Goal: Information Seeking & Learning: Learn about a topic

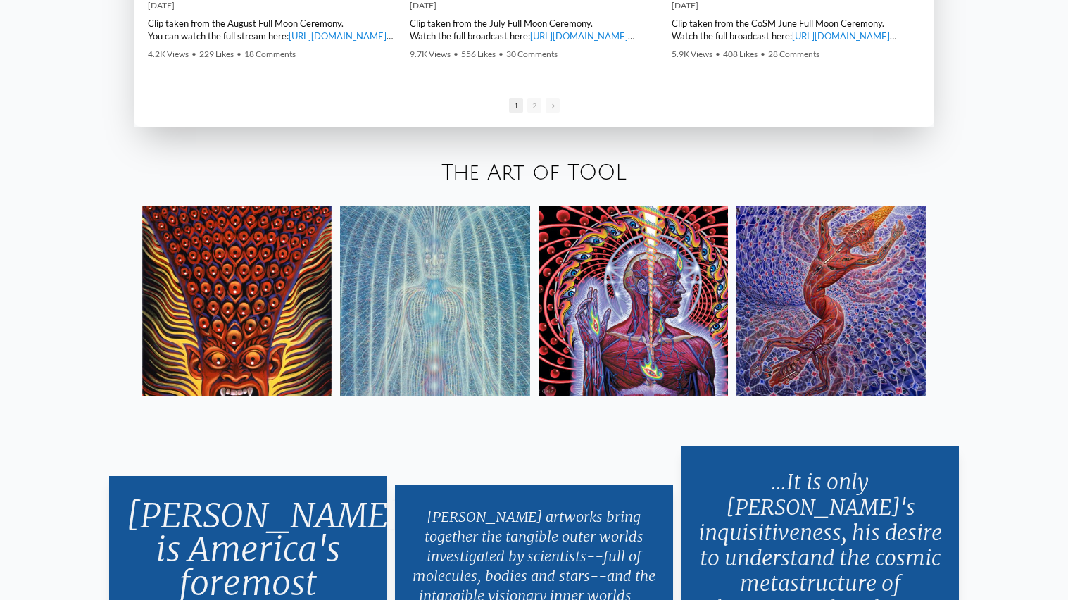
scroll to position [2522, 0]
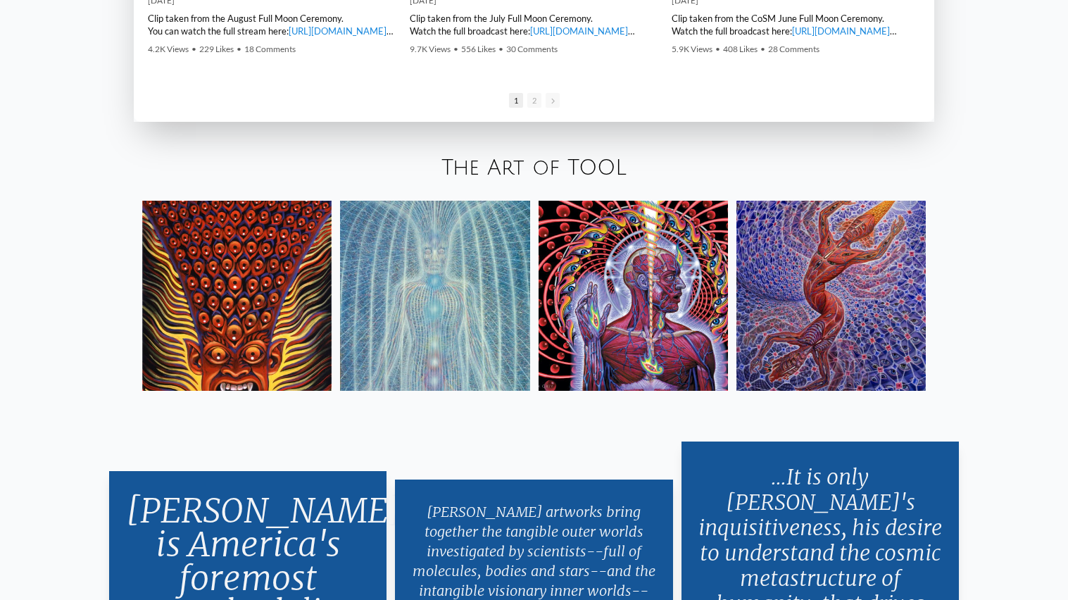
click at [575, 176] on link "The Art of TOOL" at bounding box center [534, 167] width 185 height 23
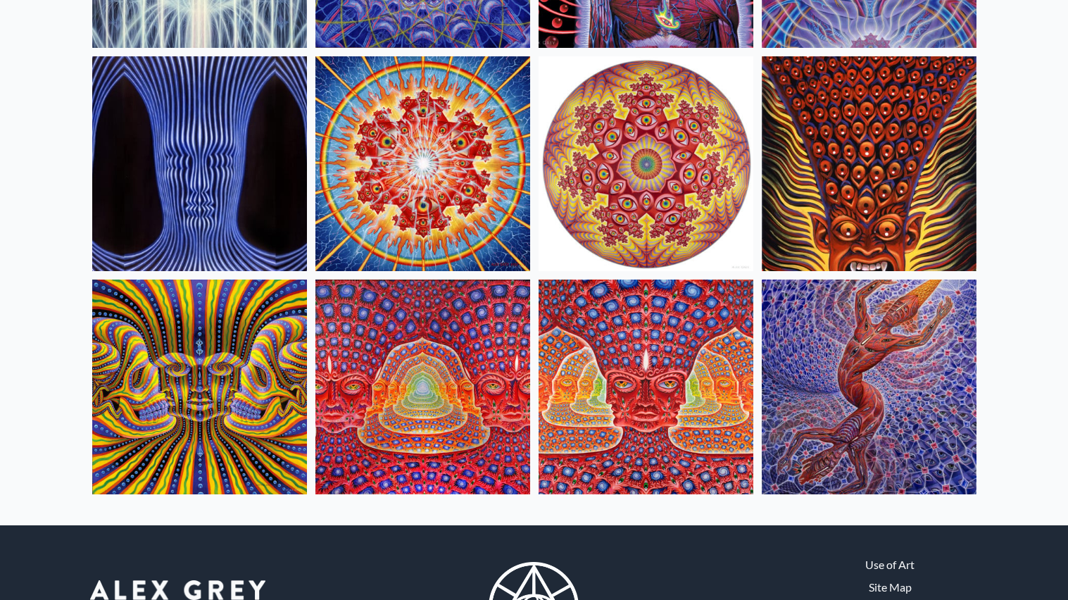
scroll to position [554, 0]
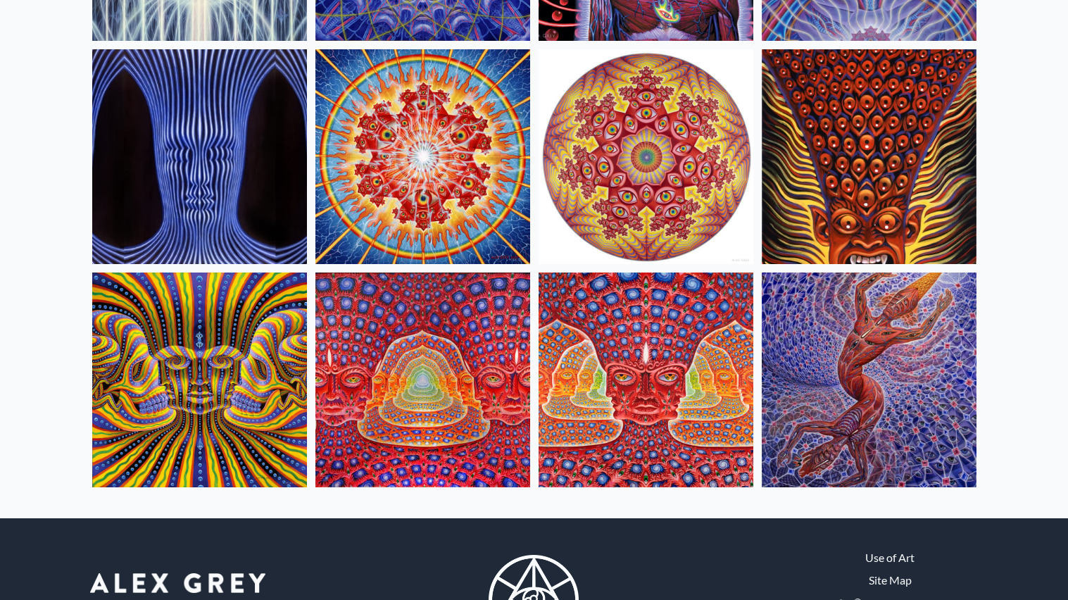
click at [264, 219] on img at bounding box center [199, 156] width 215 height 215
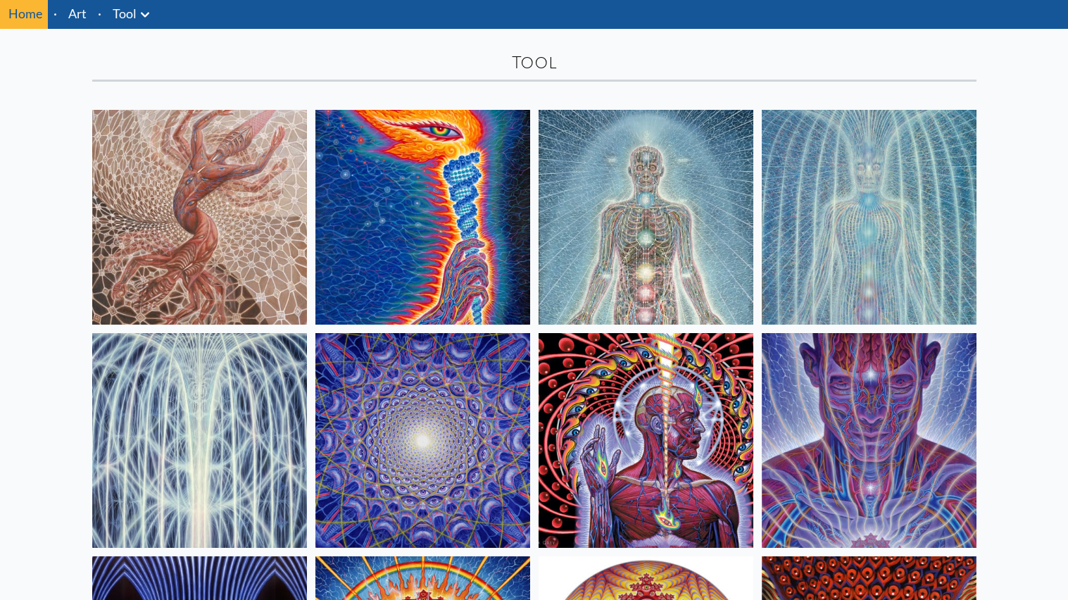
scroll to position [34, 0]
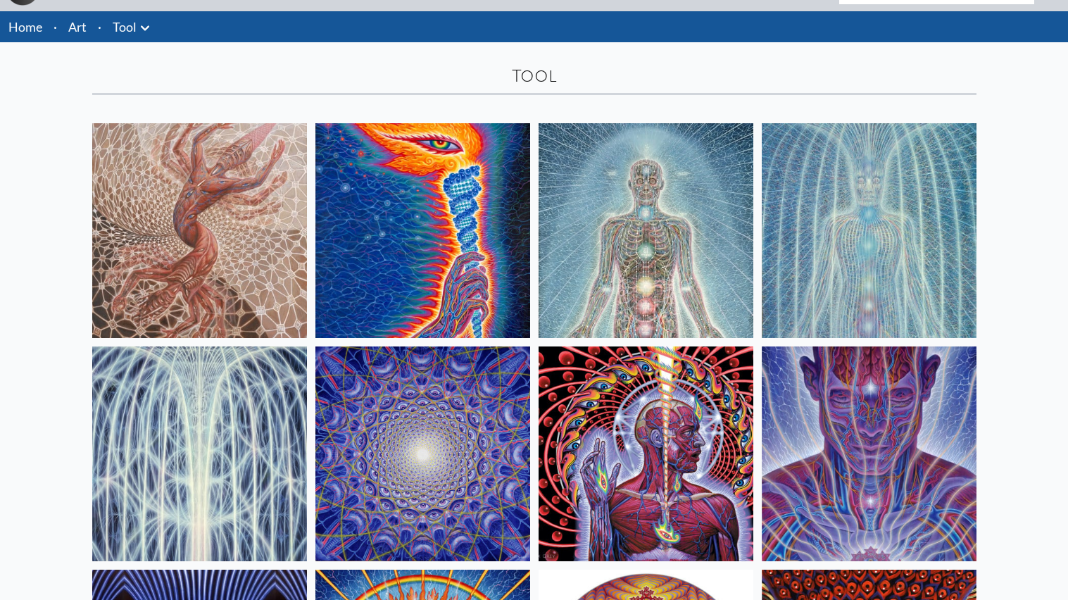
click at [633, 525] on img at bounding box center [646, 453] width 215 height 215
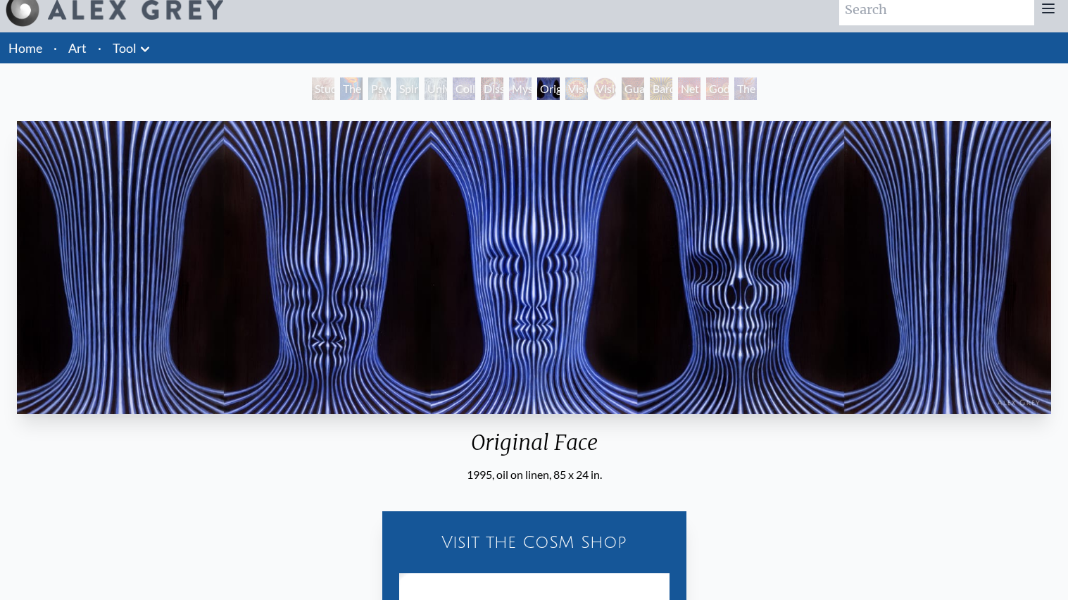
scroll to position [27, 0]
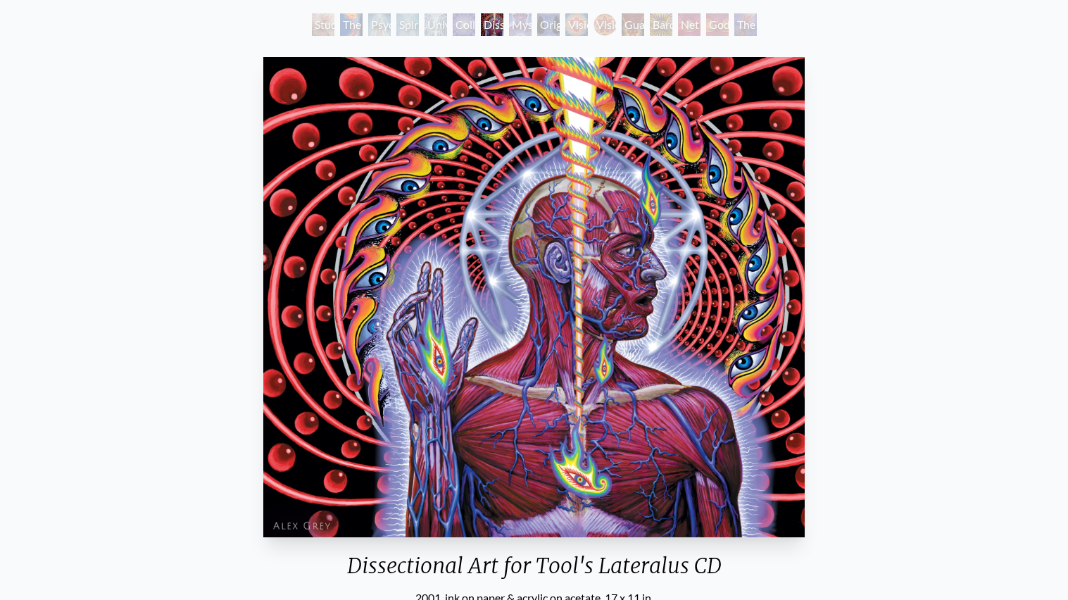
scroll to position [75, 0]
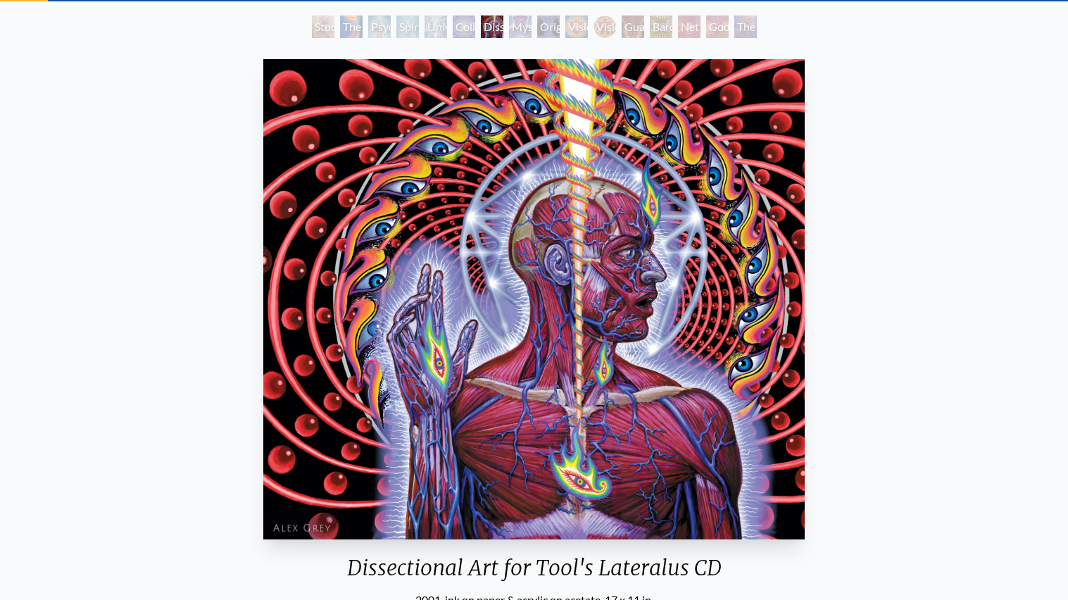
click at [622, 31] on div "Guardian of Infinite Vision" at bounding box center [633, 26] width 23 height 23
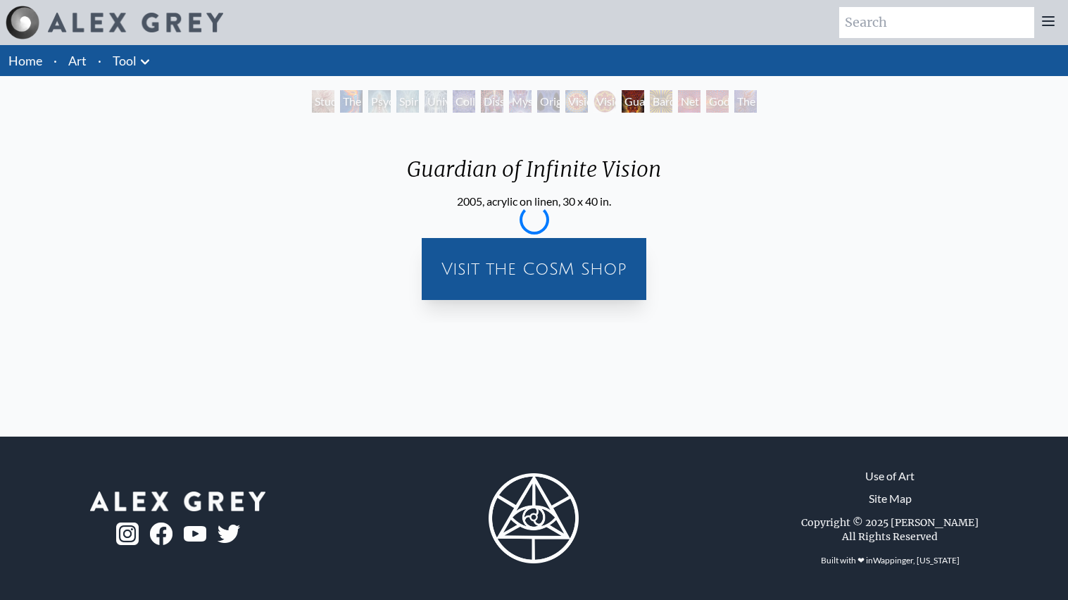
scroll to position [0, 0]
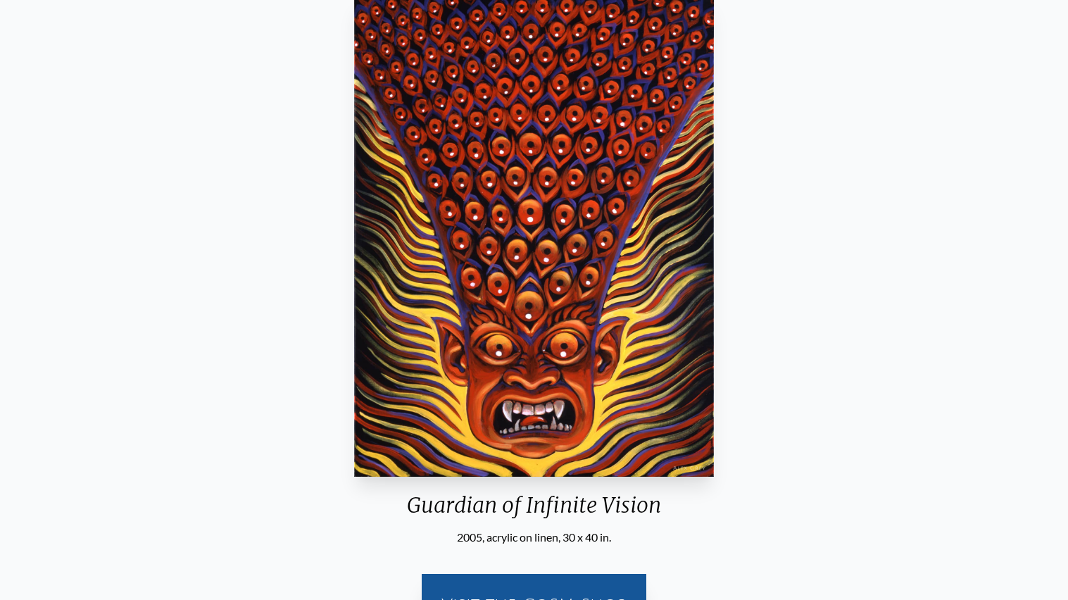
scroll to position [57, 0]
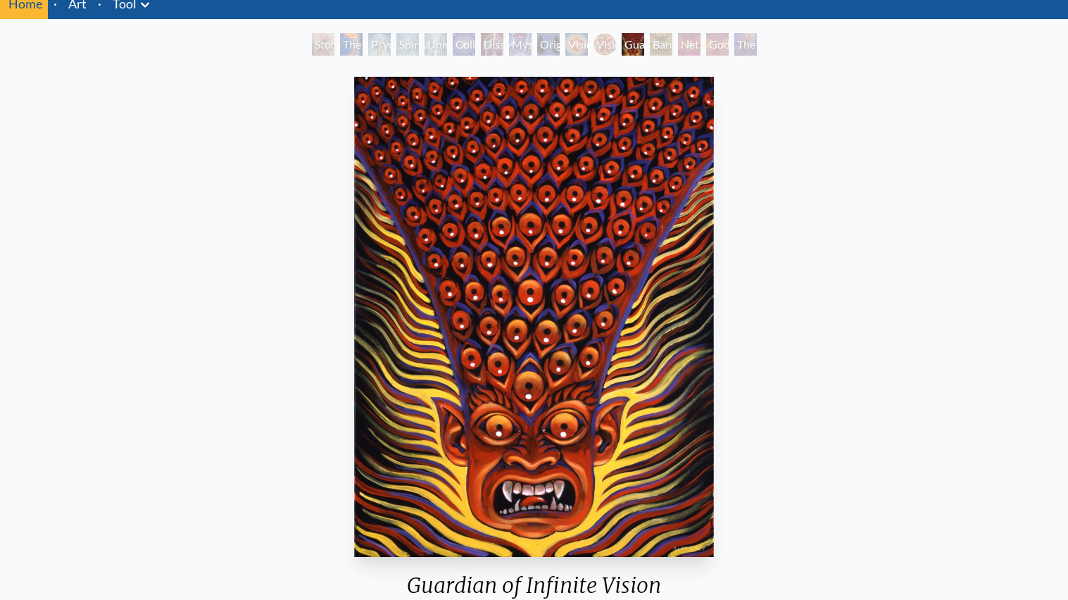
click at [368, 46] on div "Psychic Energy System" at bounding box center [379, 44] width 23 height 23
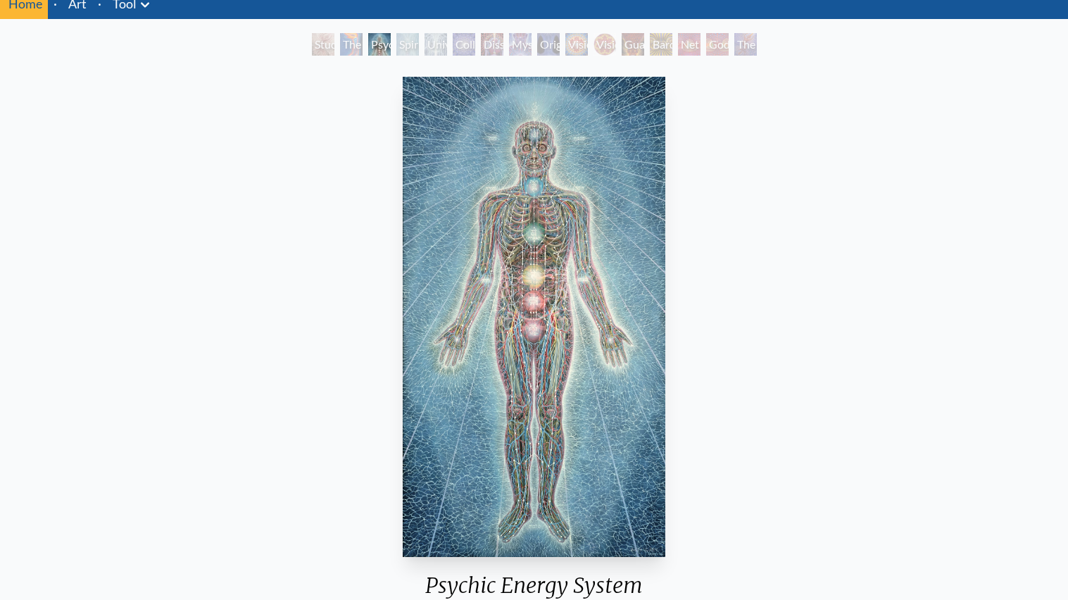
click at [312, 45] on div "Study for the Great Turn" at bounding box center [323, 44] width 23 height 23
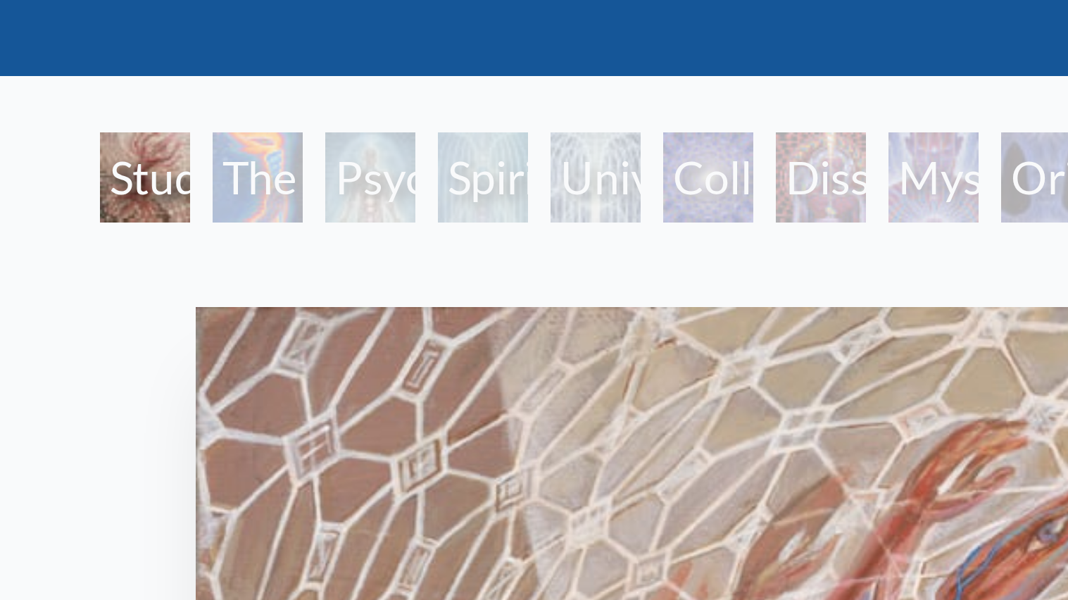
click at [368, 49] on div "Psychic Energy System" at bounding box center [379, 44] width 23 height 23
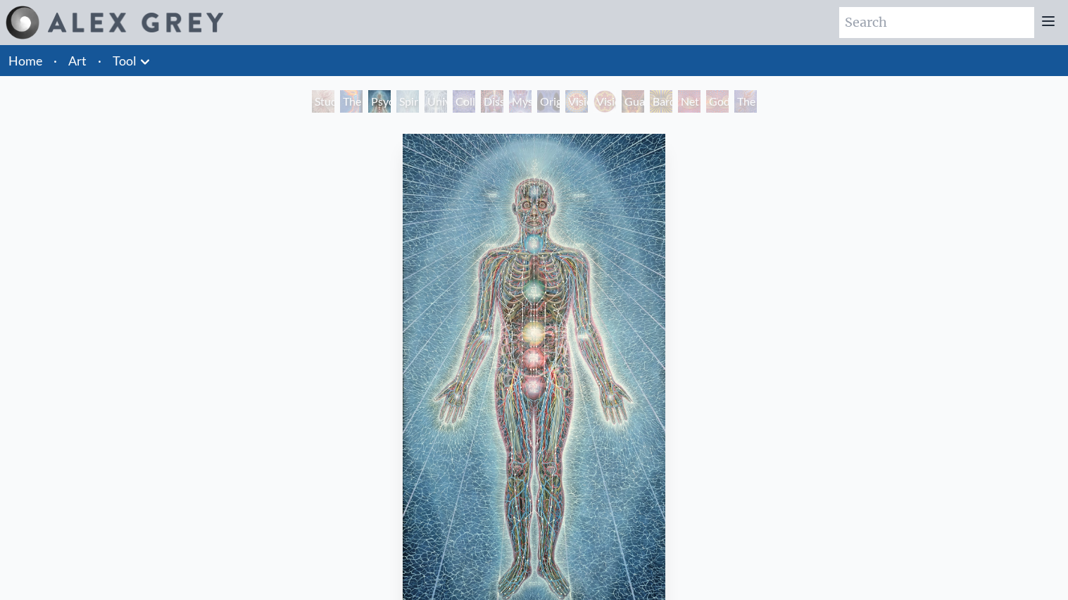
click at [727, 106] on div "Godself" at bounding box center [717, 101] width 23 height 23
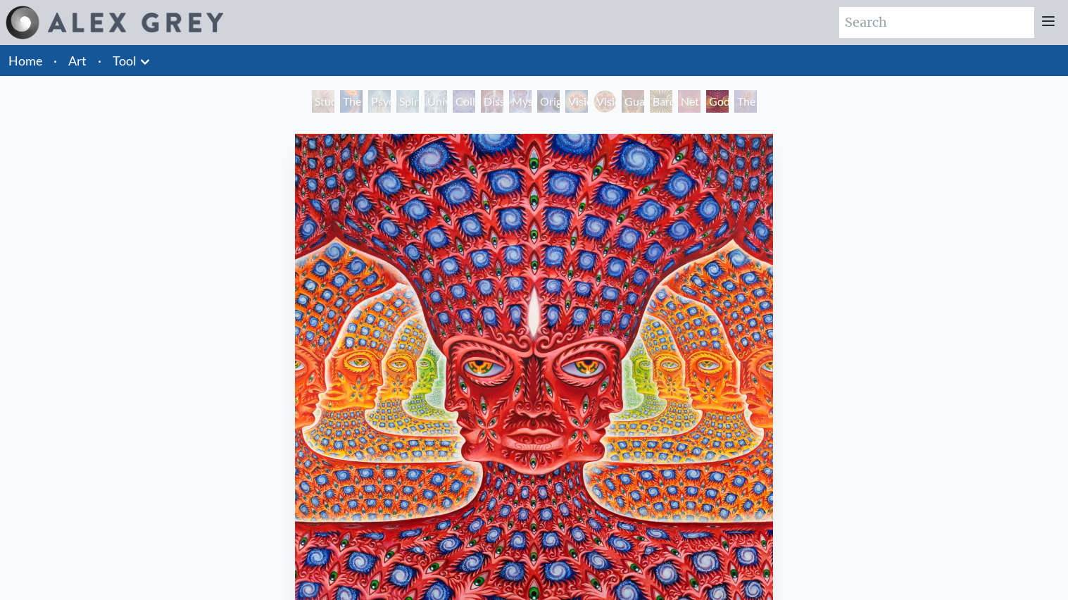
click at [751, 106] on div "The Great Turn" at bounding box center [745, 101] width 23 height 23
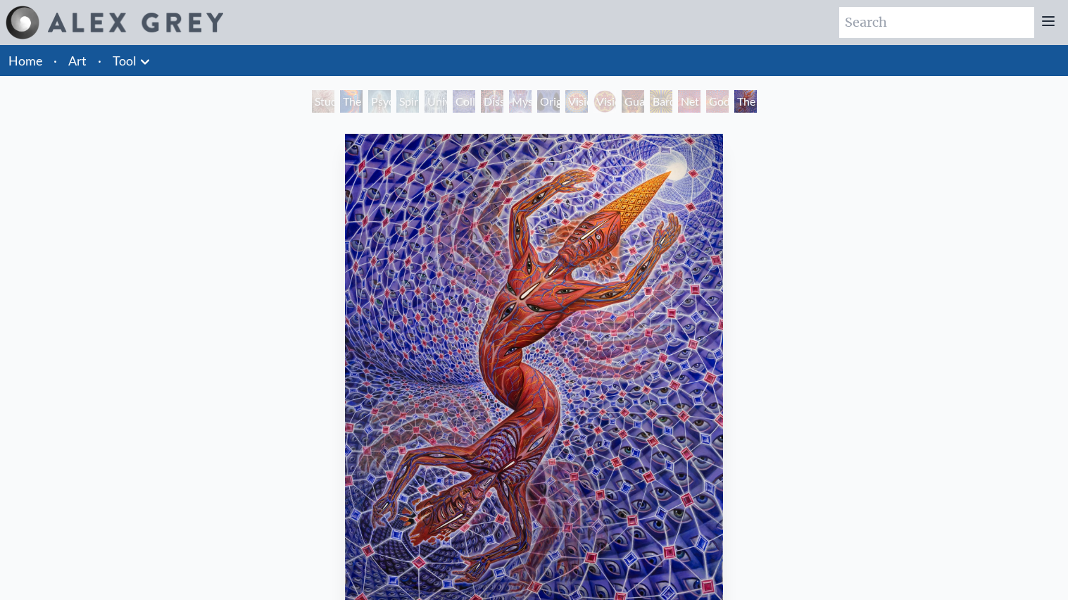
click at [636, 101] on div "Guardian of Infinite Vision" at bounding box center [633, 101] width 23 height 23
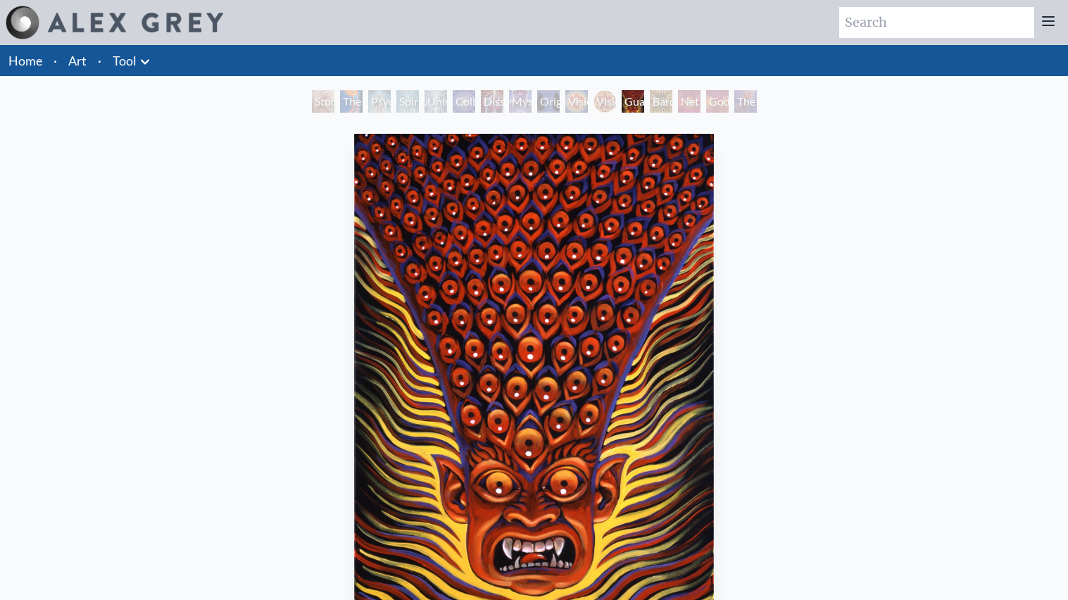
click at [720, 101] on div "Godself" at bounding box center [717, 101] width 23 height 23
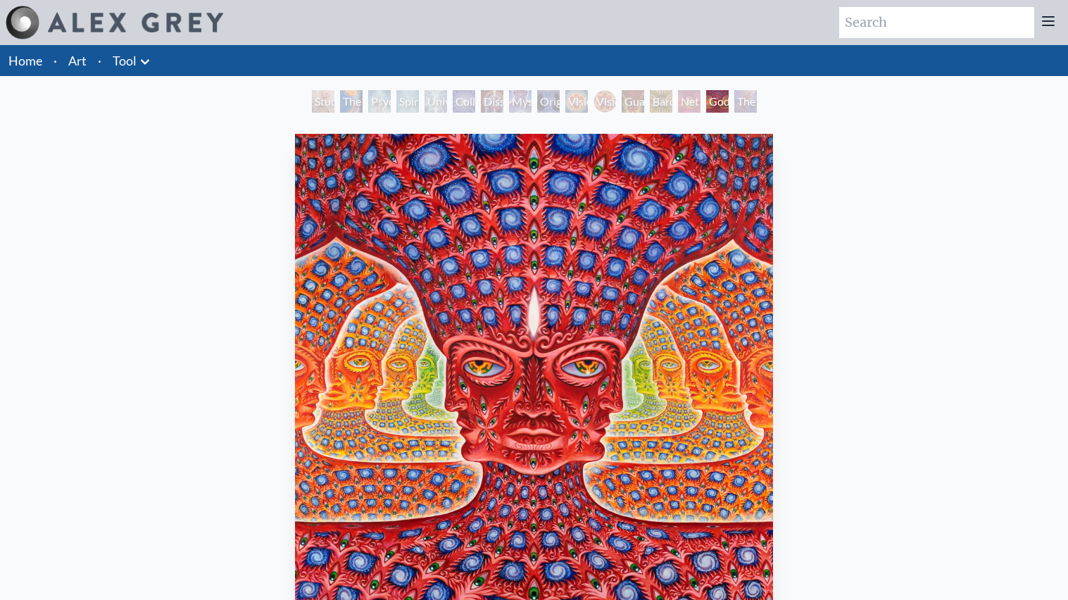
click at [690, 102] on div "Net of Being" at bounding box center [689, 101] width 23 height 23
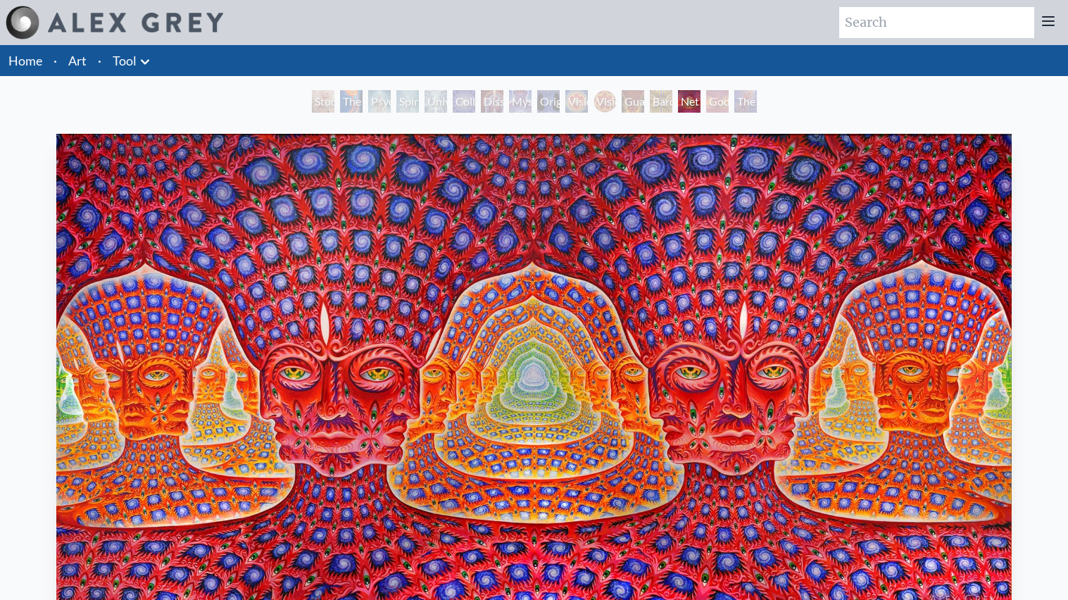
click at [537, 101] on div "Original Face" at bounding box center [548, 101] width 23 height 23
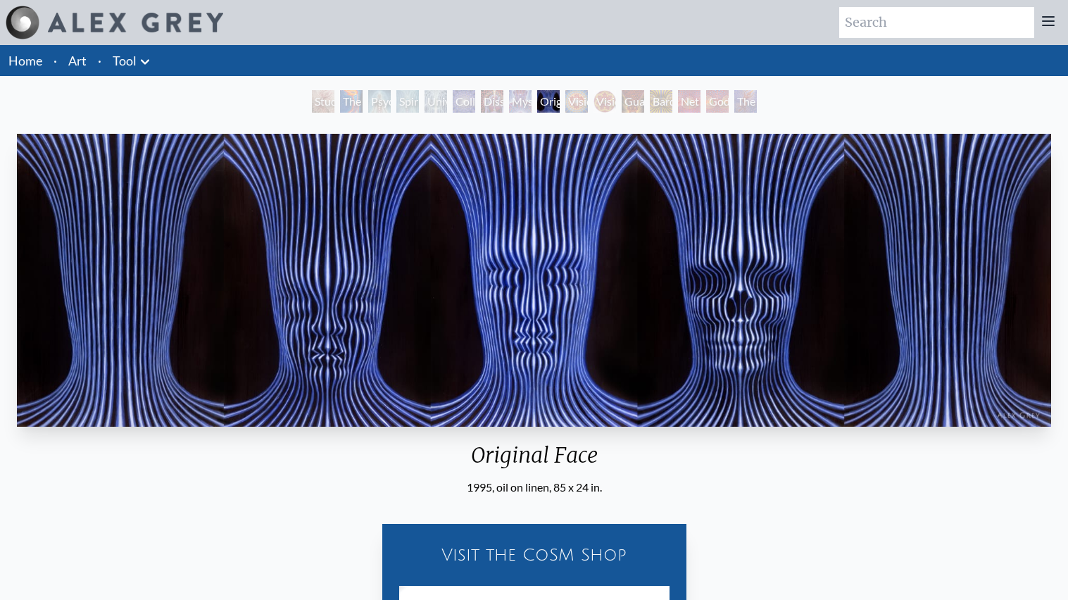
click at [509, 106] on div "Mystic Eye" at bounding box center [520, 101] width 23 height 23
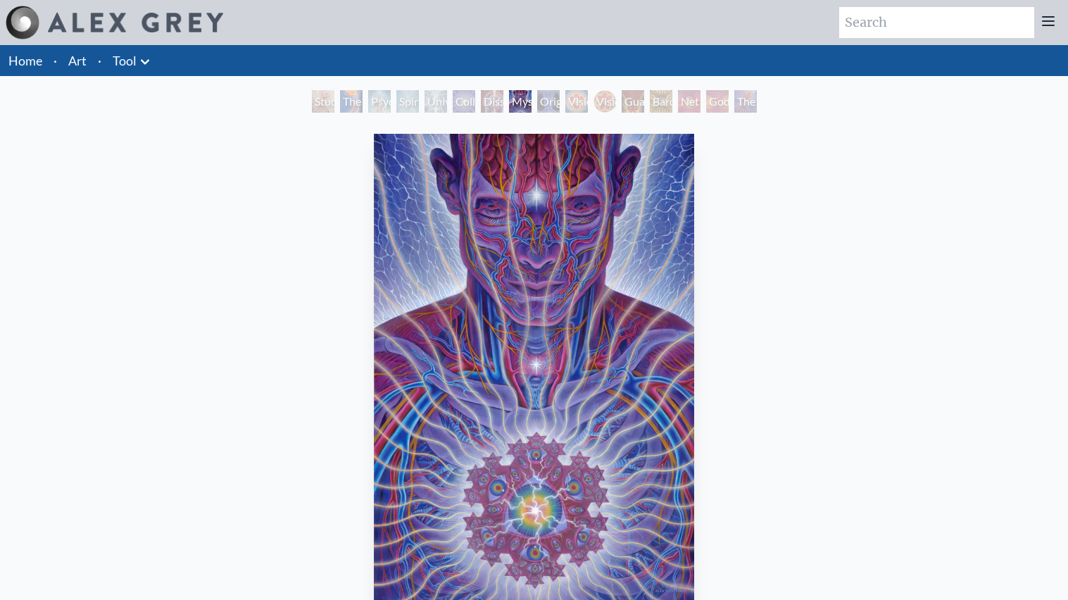
click at [474, 105] on div "Collective Vision" at bounding box center [464, 101] width 23 height 23
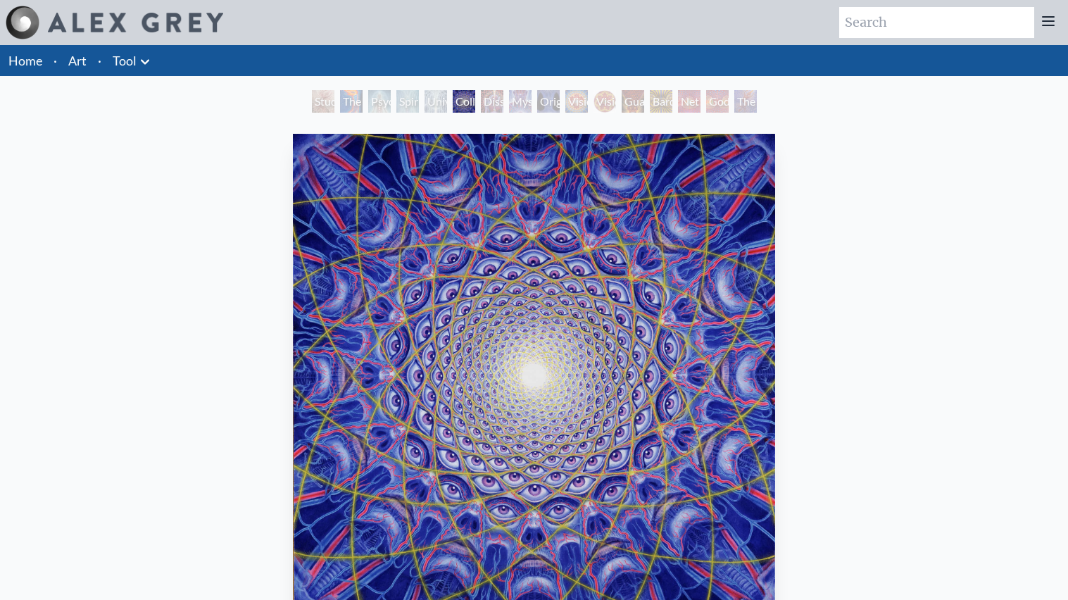
click at [142, 65] on icon at bounding box center [145, 62] width 17 height 17
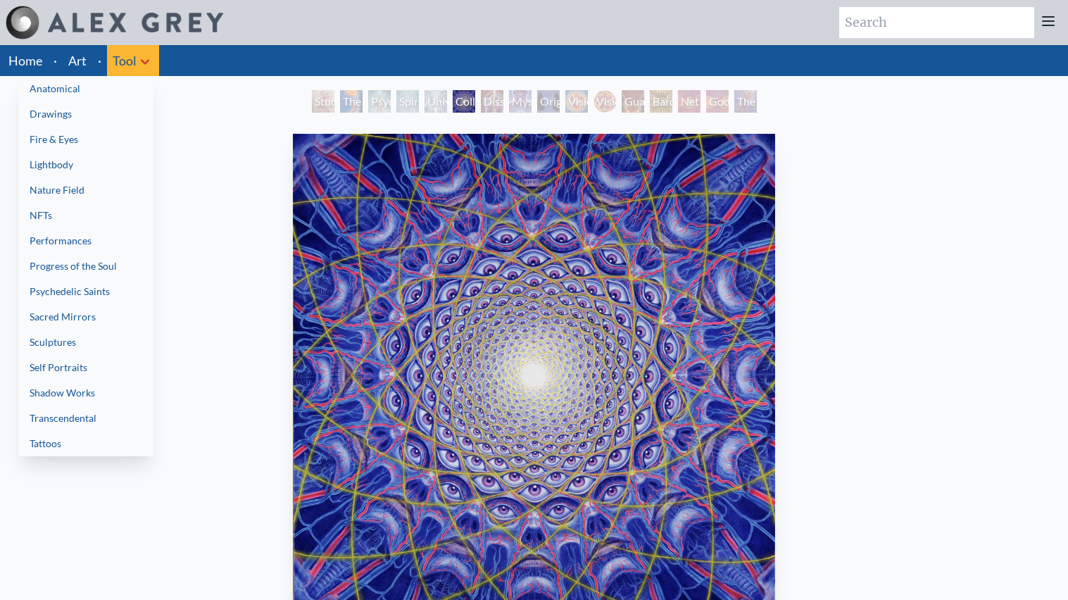
click at [130, 64] on div at bounding box center [534, 300] width 1068 height 600
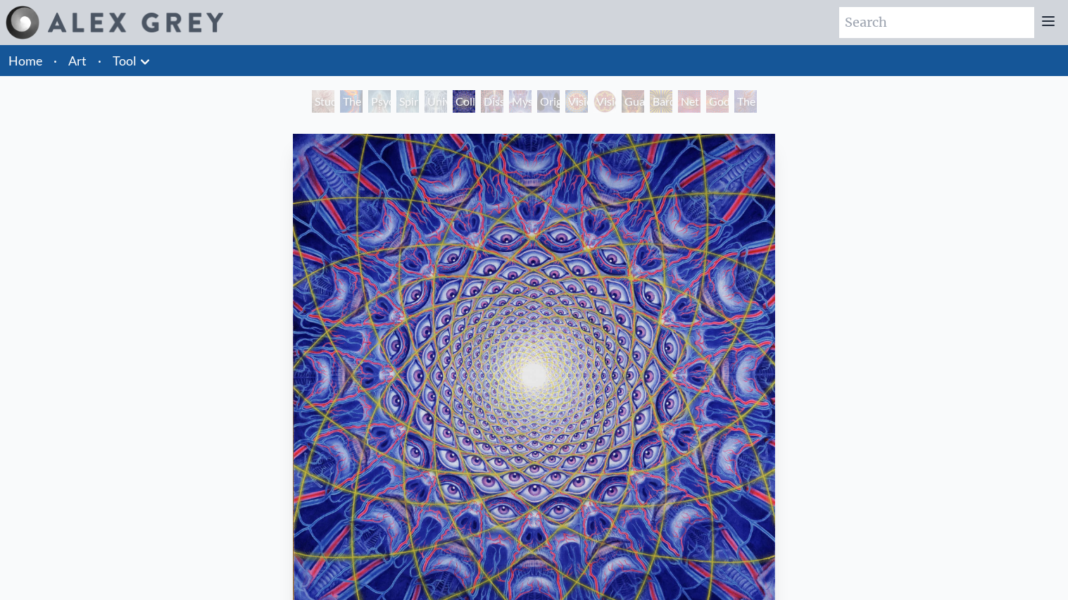
click at [80, 60] on link "Art" at bounding box center [77, 61] width 18 height 20
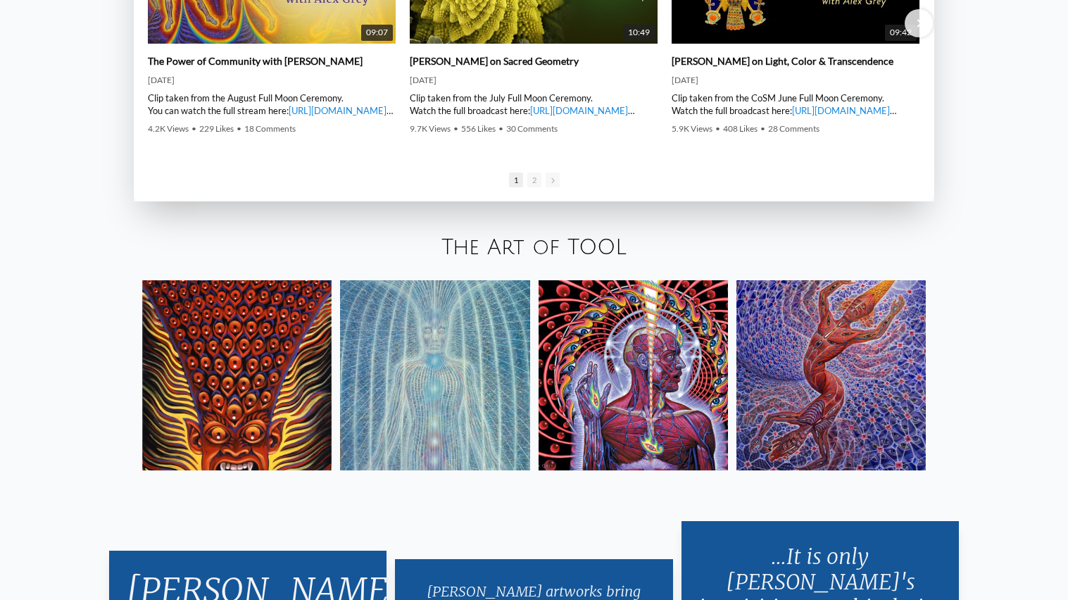
scroll to position [2455, 0]
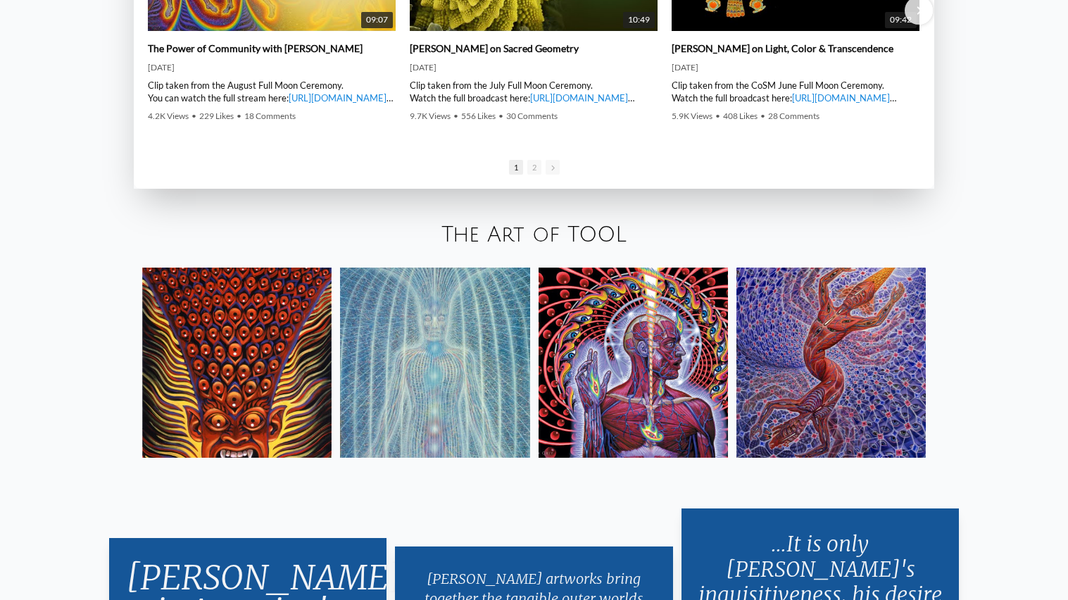
click at [568, 233] on link "The Art of TOOL" at bounding box center [534, 234] width 185 height 23
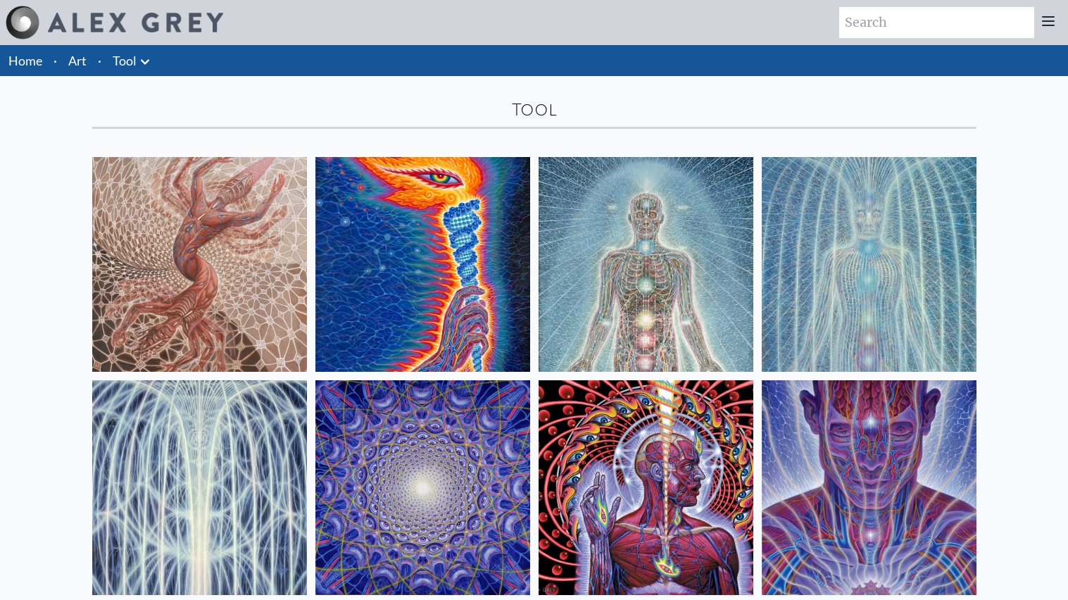
click at [418, 259] on img at bounding box center [422, 264] width 215 height 215
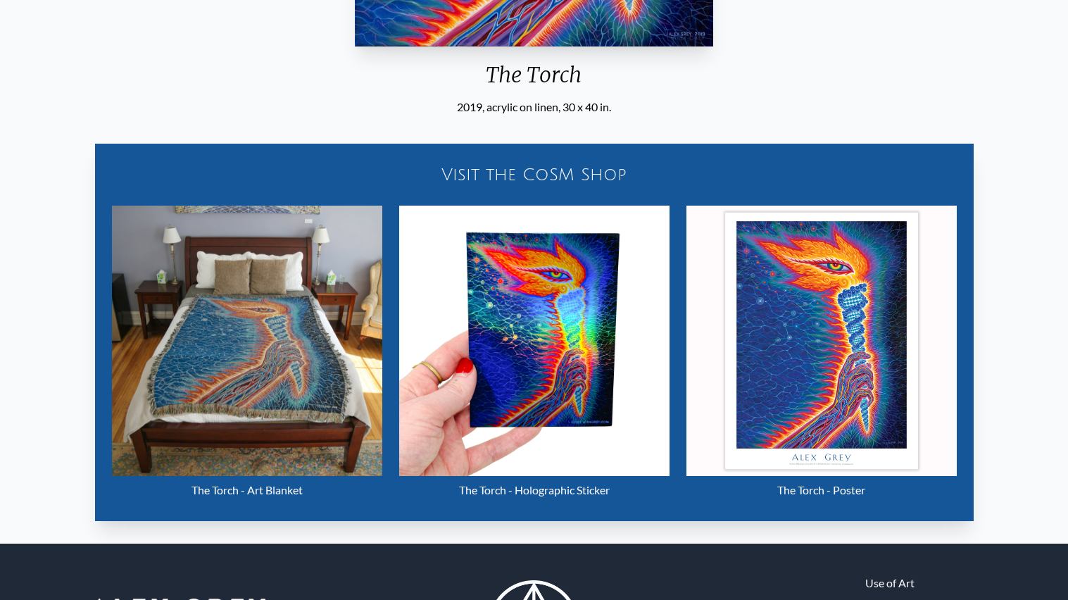
scroll to position [566, 0]
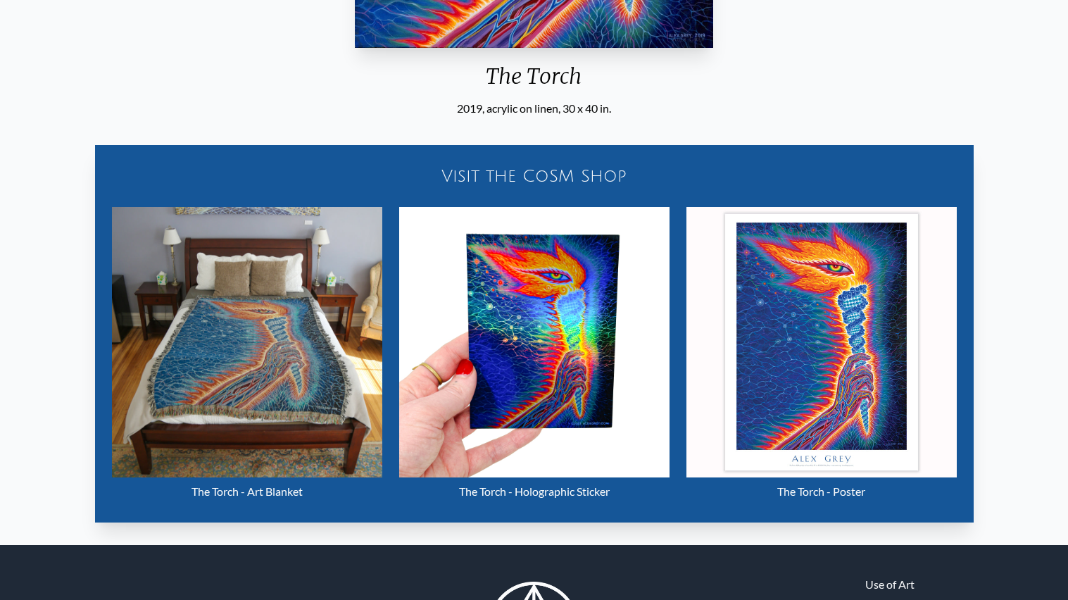
click at [579, 314] on img "2 / 16" at bounding box center [534, 342] width 270 height 270
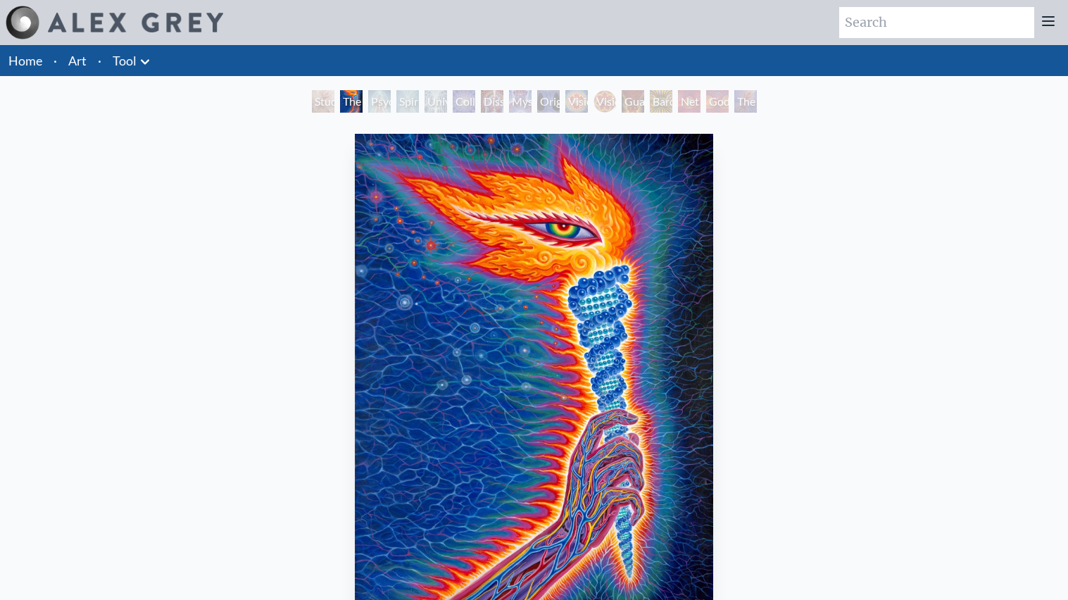
click at [616, 98] on div "Vision Crystal Tondo" at bounding box center [605, 101] width 23 height 23
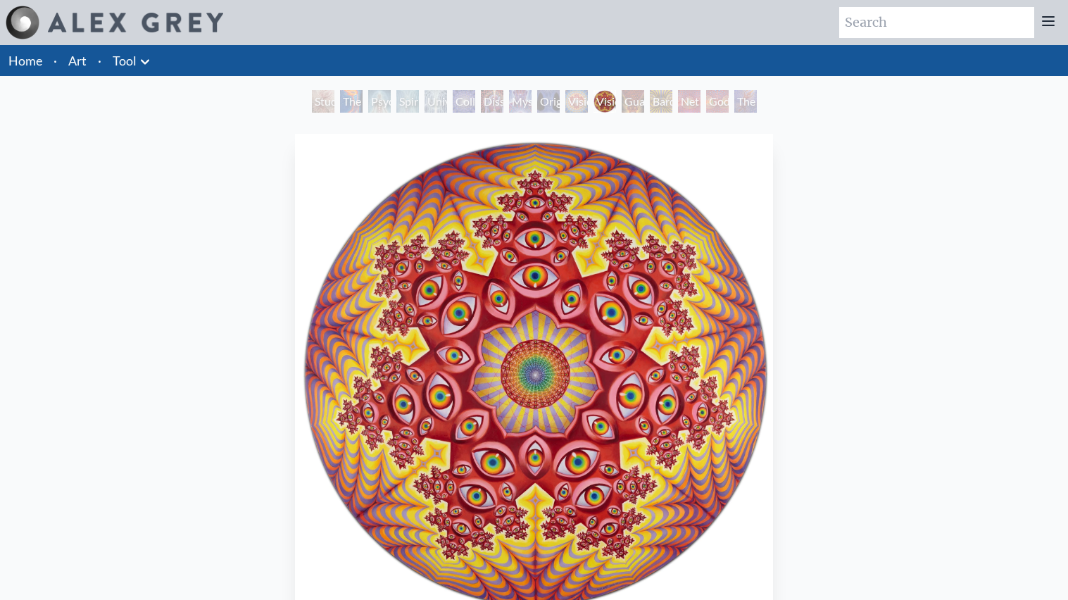
click at [672, 104] on div "Bardo Being" at bounding box center [661, 101] width 23 height 23
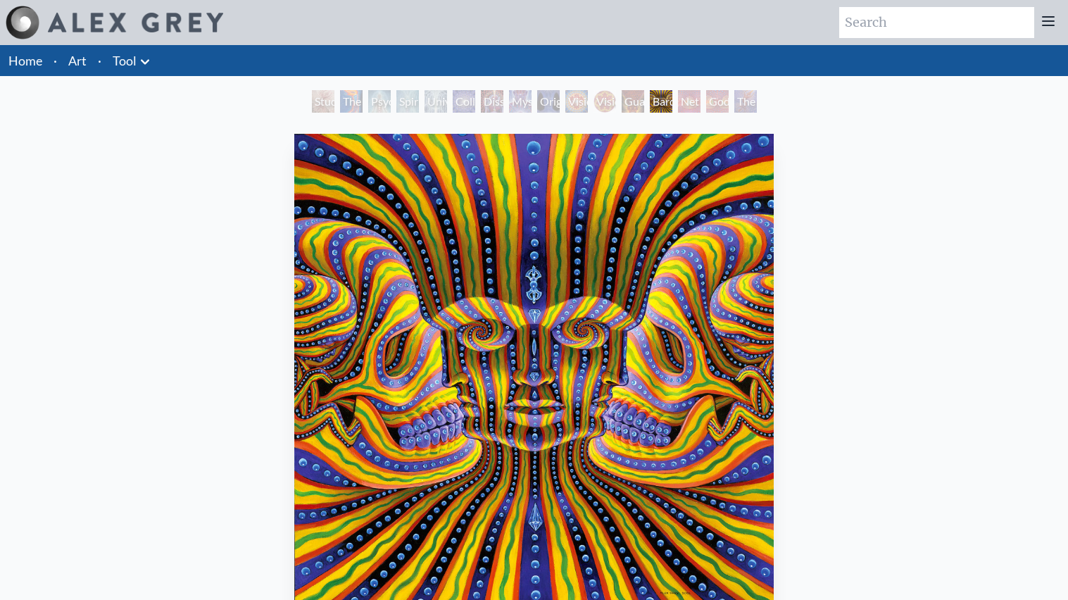
click at [701, 98] on div "Net of Being" at bounding box center [689, 101] width 23 height 23
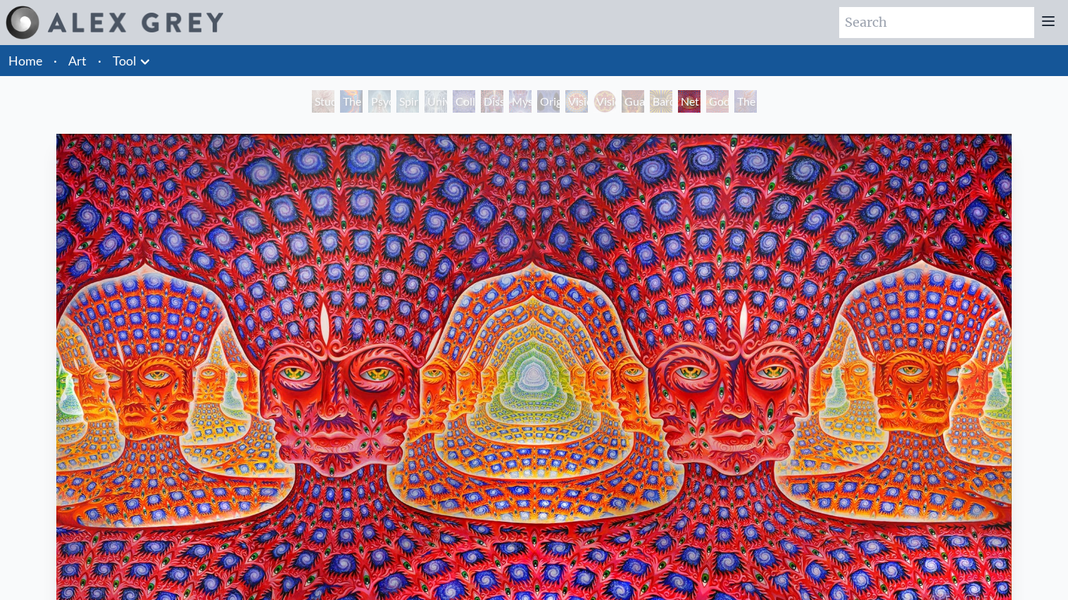
click at [741, 99] on div "The Great Turn" at bounding box center [745, 101] width 23 height 23
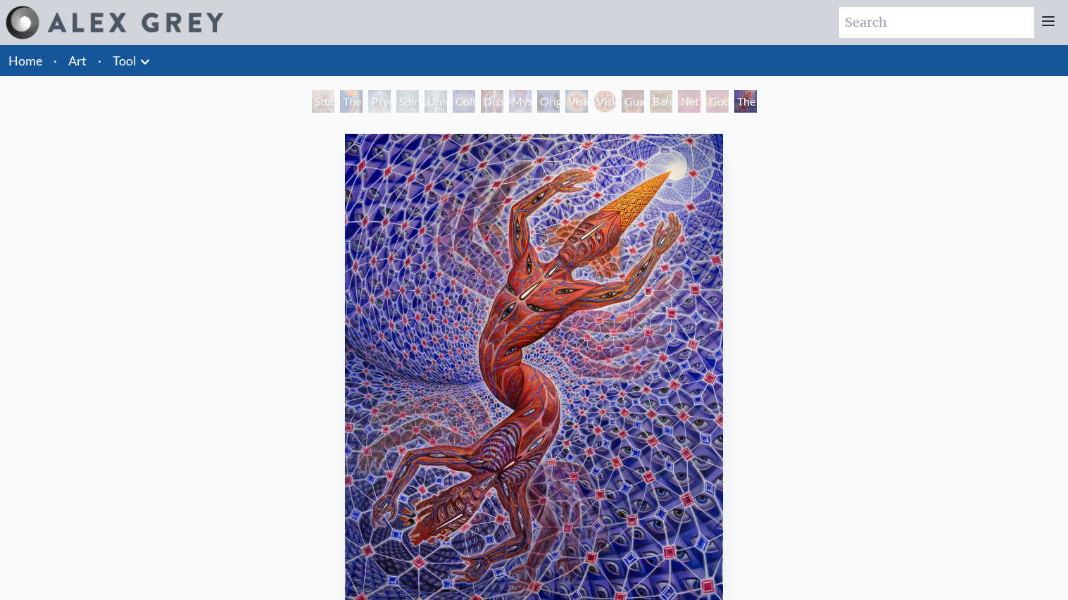
click at [461, 100] on div "Collective Vision" at bounding box center [464, 101] width 23 height 23
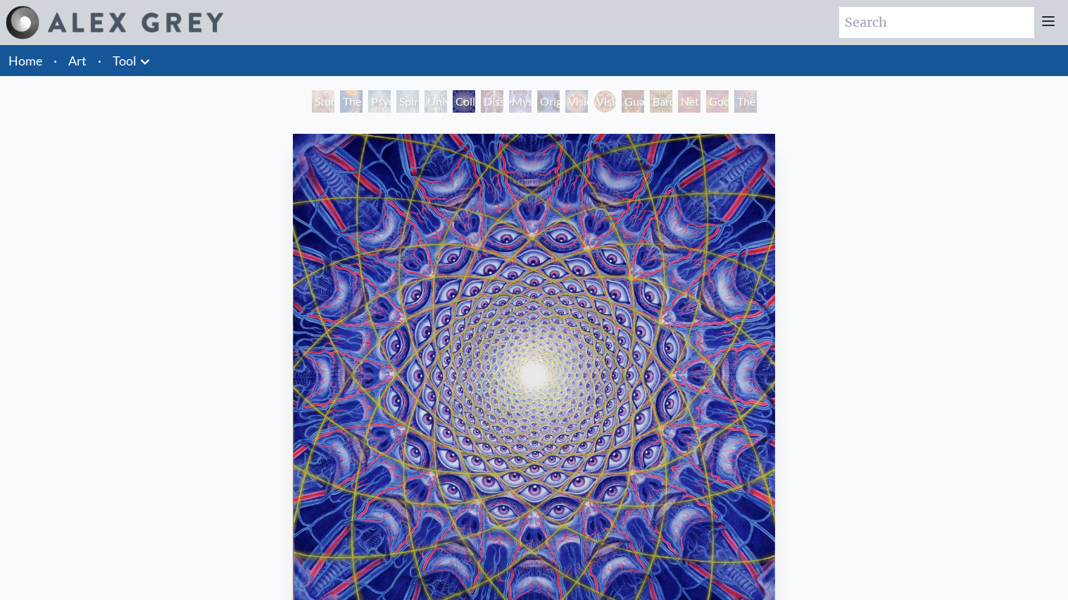
click at [415, 103] on div "Spiritual Energy System" at bounding box center [407, 101] width 23 height 23
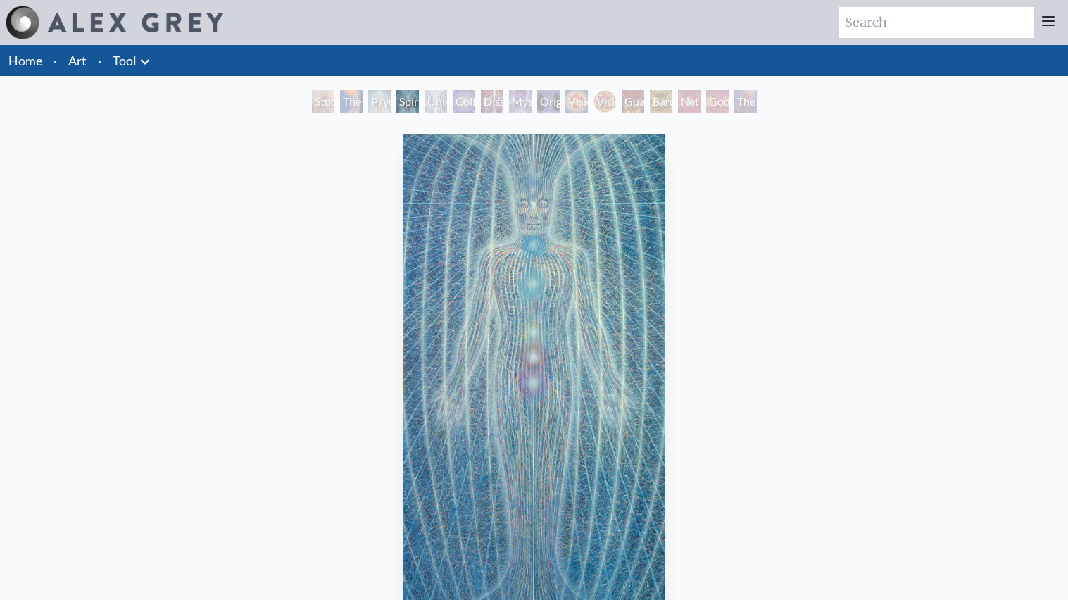
click at [430, 109] on div "Universal Mind Lattice" at bounding box center [436, 101] width 23 height 23
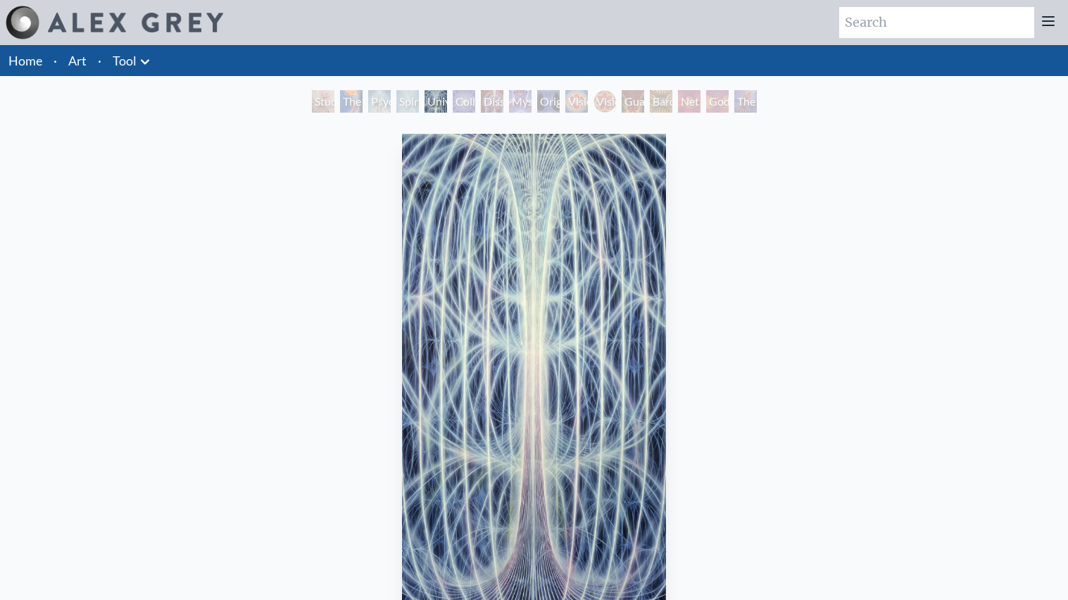
click at [428, 109] on div "Universal Mind Lattice" at bounding box center [436, 101] width 23 height 23
click at [642, 103] on div "Guardian of Infinite Vision" at bounding box center [633, 101] width 23 height 23
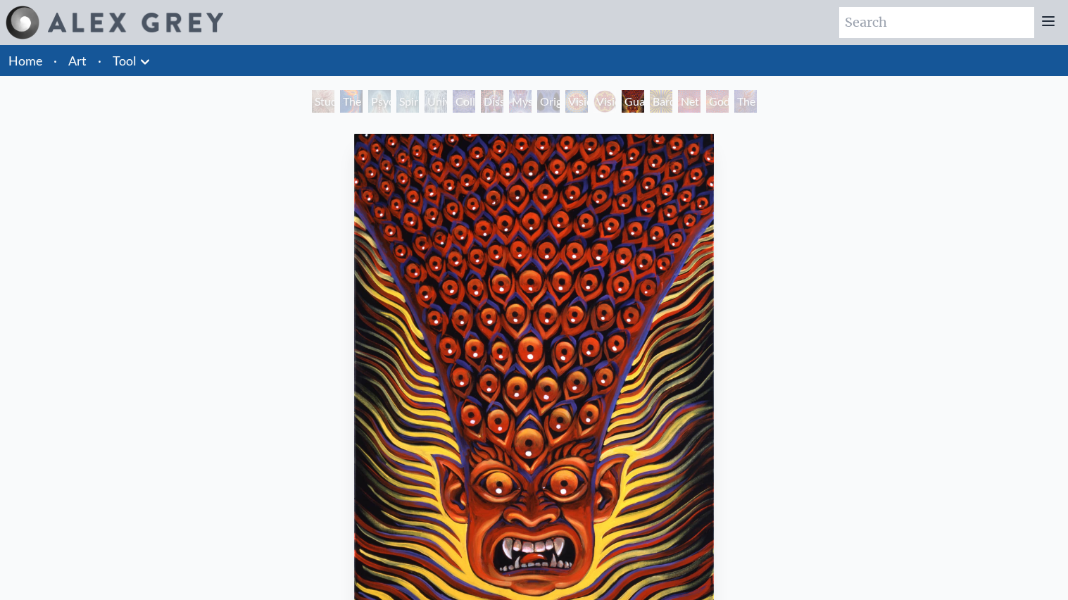
click at [40, 62] on link "Home" at bounding box center [25, 60] width 34 height 15
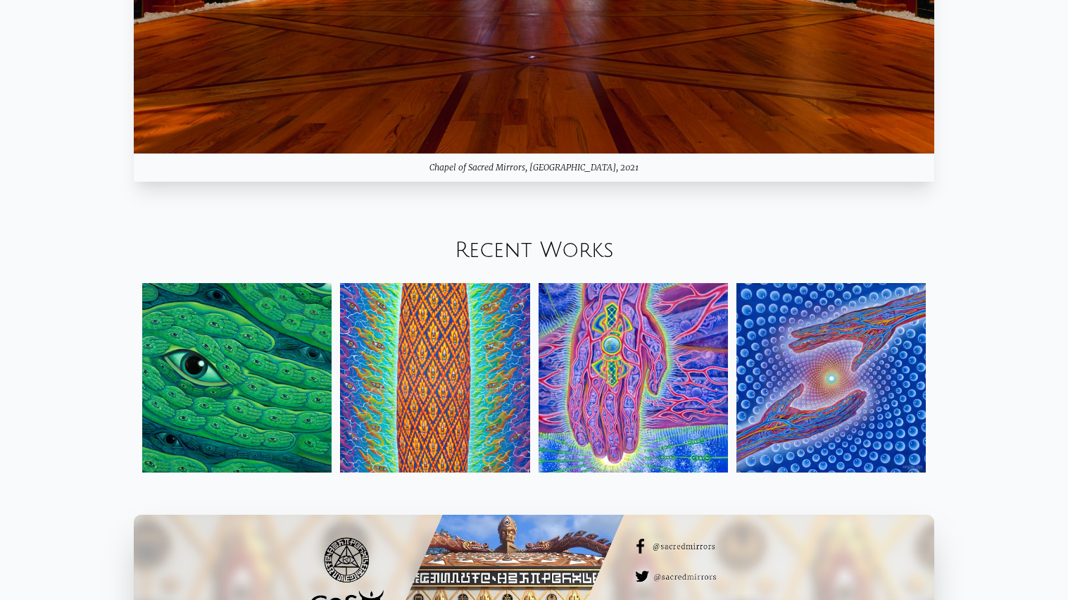
scroll to position [1640, 0]
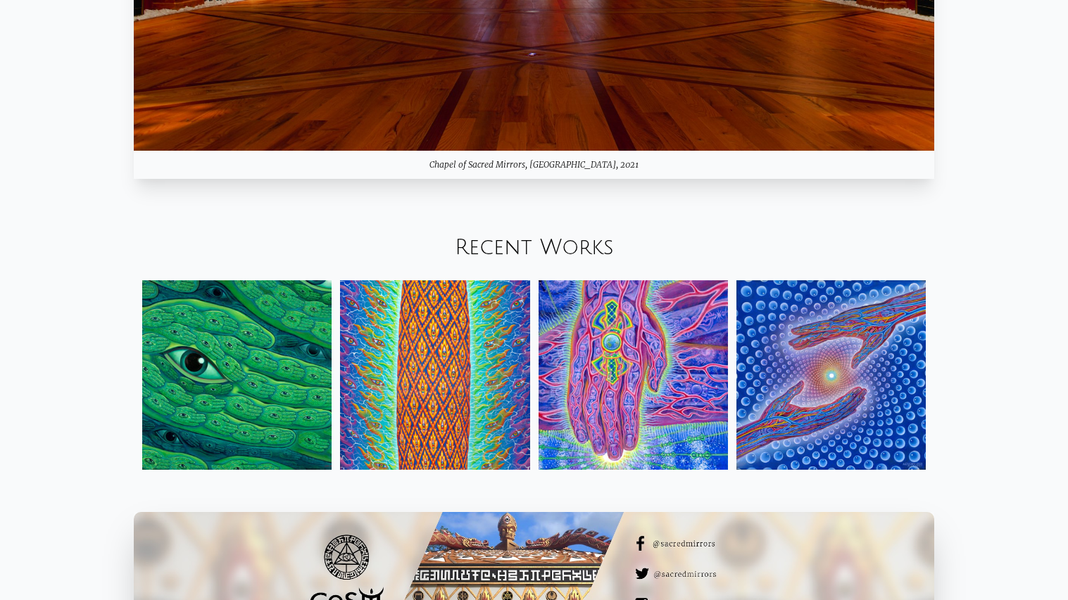
click at [478, 270] on div "Recent Works" at bounding box center [534, 248] width 1068 height 48
click at [492, 258] on link "Recent Works" at bounding box center [534, 247] width 159 height 23
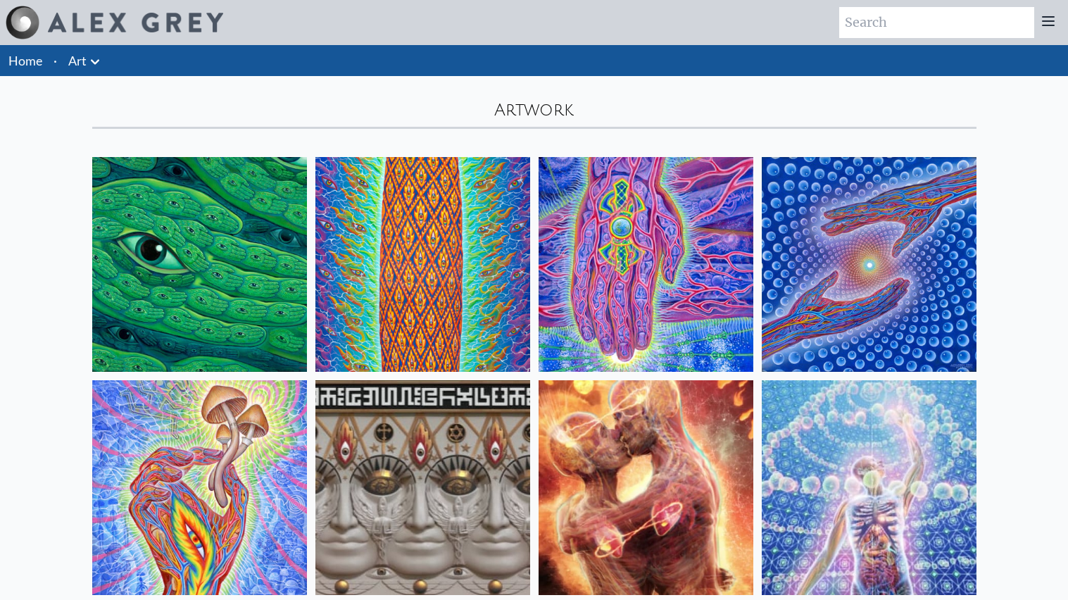
click at [342, 288] on img at bounding box center [422, 264] width 215 height 215
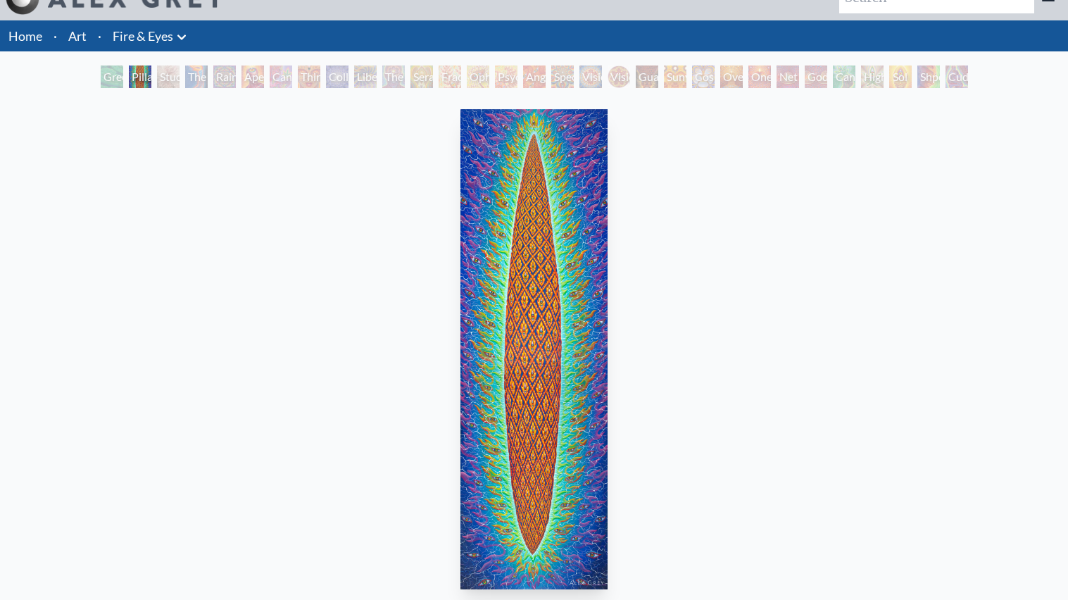
scroll to position [20, 0]
